Goal: Information Seeking & Learning: Learn about a topic

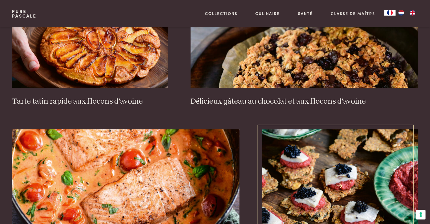
scroll to position [990, 0]
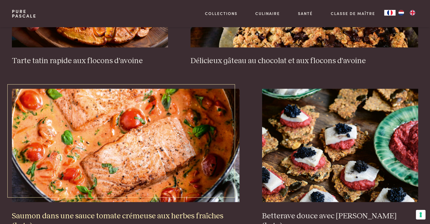
click at [146, 143] on img at bounding box center [126, 145] width 228 height 113
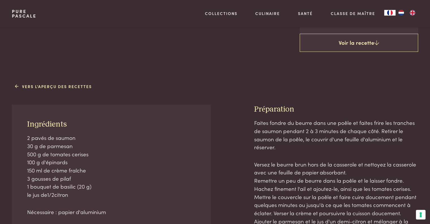
scroll to position [141, 0]
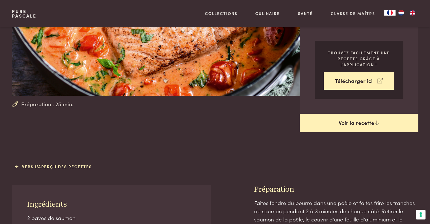
click at [369, 124] on link "Voir la recette" at bounding box center [359, 123] width 119 height 18
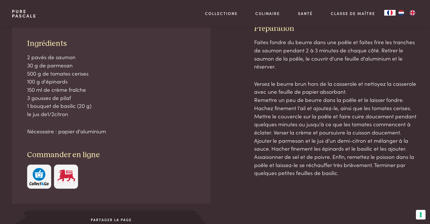
scroll to position [274, 0]
